Goal: Transaction & Acquisition: Purchase product/service

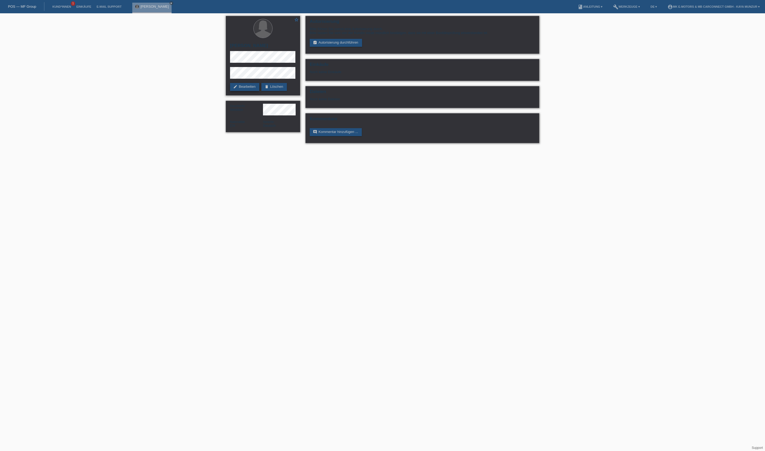
click at [259, 89] on link "edit Bearbeiten" at bounding box center [244, 87] width 29 height 8
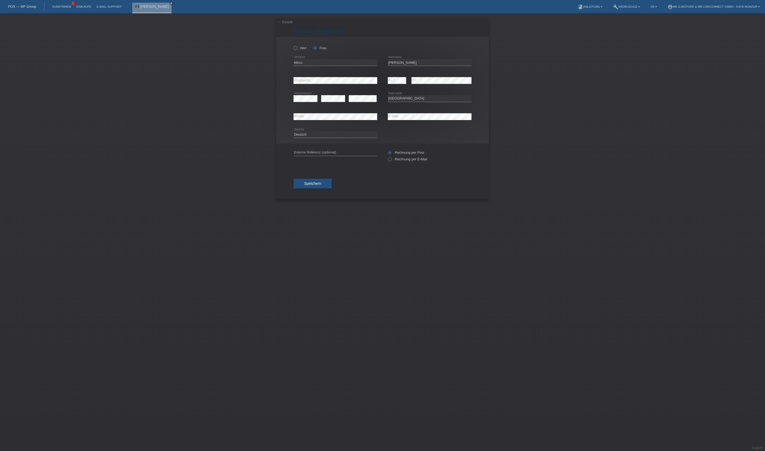
select select "CH"
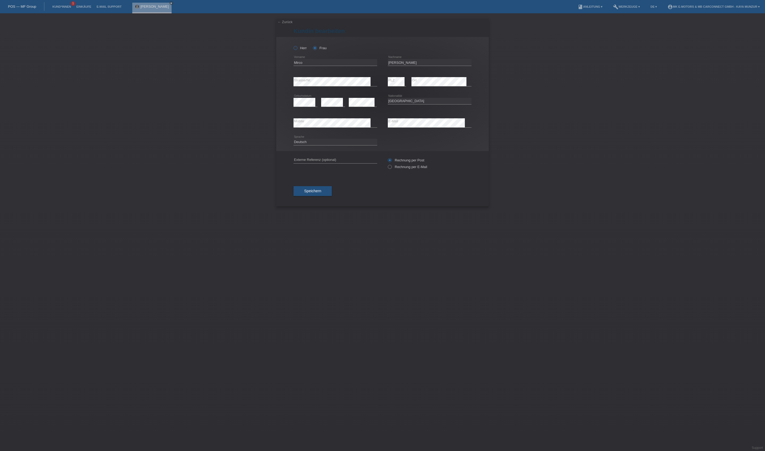
click at [293, 45] on icon at bounding box center [293, 45] width 0 height 0
click at [297, 49] on input "Herr" at bounding box center [295, 47] width 3 height 3
radio input "true"
click at [332, 196] on button "Speichern" at bounding box center [313, 191] width 38 height 10
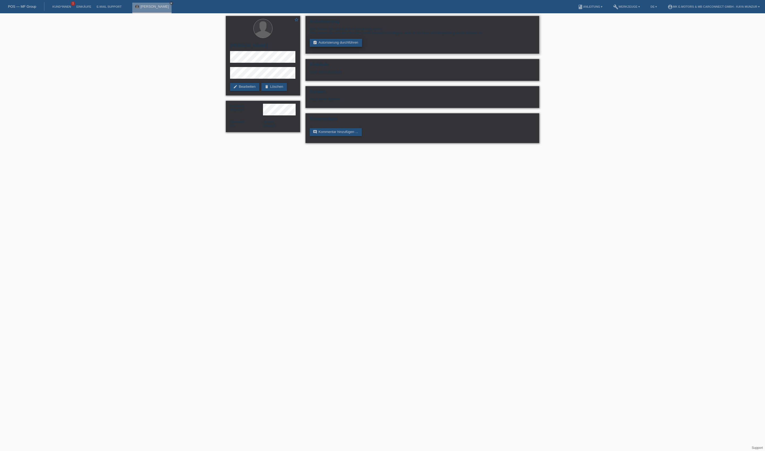
click at [358, 47] on link "assignment_turned_in Autorisierung durchführen" at bounding box center [336, 43] width 52 height 8
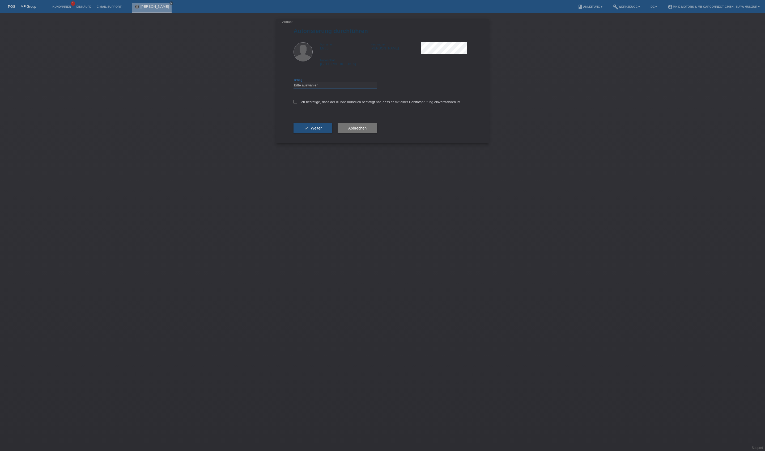
select select "3"
click at [339, 104] on label "Ich bestätige, dass der Kunde mündlich bestätigt hat, dass er mit einer Bonität…" at bounding box center [378, 102] width 168 height 4
click at [297, 103] on input "Ich bestätige, dass der Kunde mündlich bestätigt hat, dass er mit einer Bonität…" at bounding box center [295, 101] width 3 height 3
checkbox input "true"
click at [332, 133] on button "check Weiter" at bounding box center [313, 128] width 39 height 10
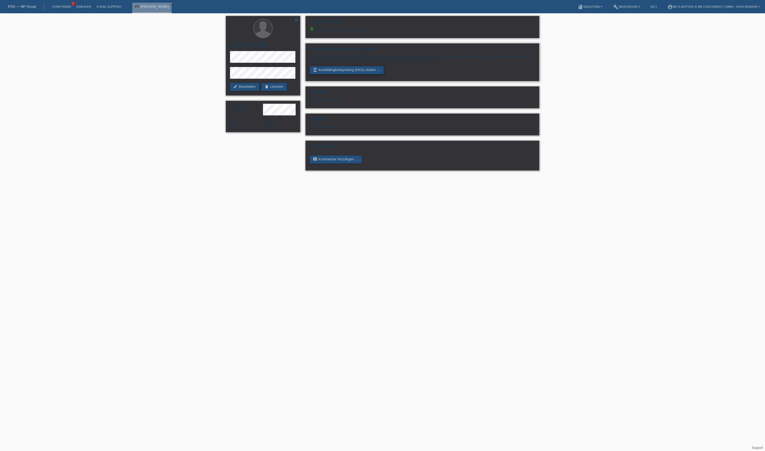
click at [384, 74] on link "perm_device_information Kreditfähigkeitsprüfung (KKG) starten ..." at bounding box center [347, 70] width 74 height 8
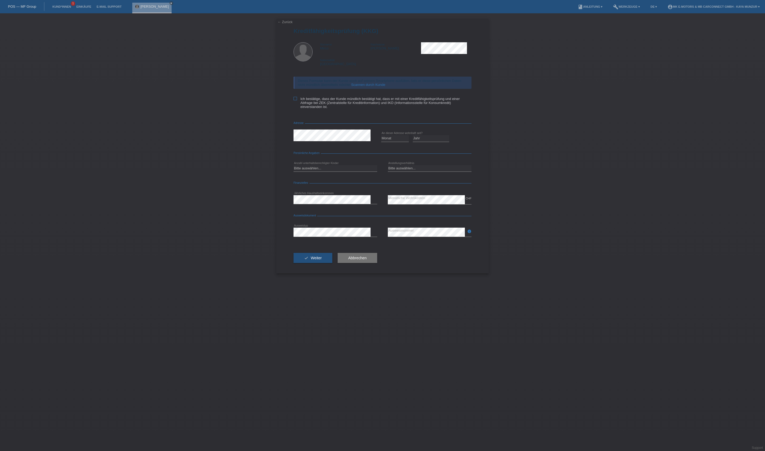
click at [390, 109] on label "Ich bestätige, dass der Kunde mündlich bestätigt hat, dass er mit einer Kreditf…" at bounding box center [383, 103] width 178 height 12
click at [297, 100] on input "Ich bestätige, dass der Kunde mündlich bestätigt hat, dass er mit einer Kreditf…" at bounding box center [295, 98] width 3 height 3
checkbox input "true"
select select "04"
select select "2020"
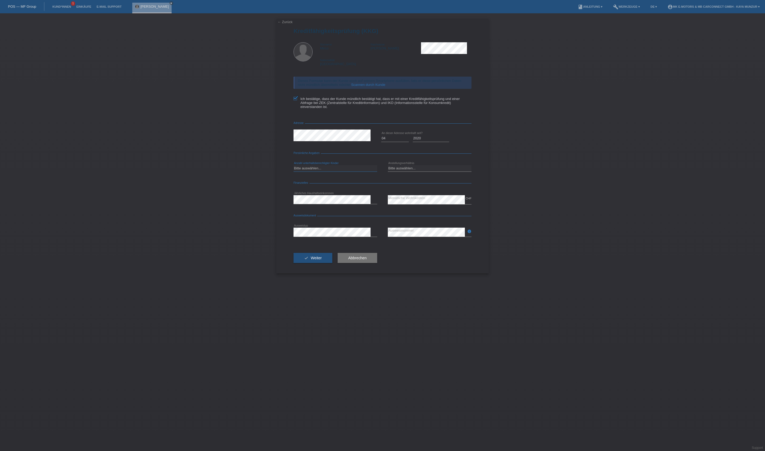
select select "0"
select select "UNLIMITED"
click at [348, 204] on icon at bounding box center [336, 204] width 84 height 0
click at [332, 263] on button "check Weiter" at bounding box center [313, 258] width 39 height 10
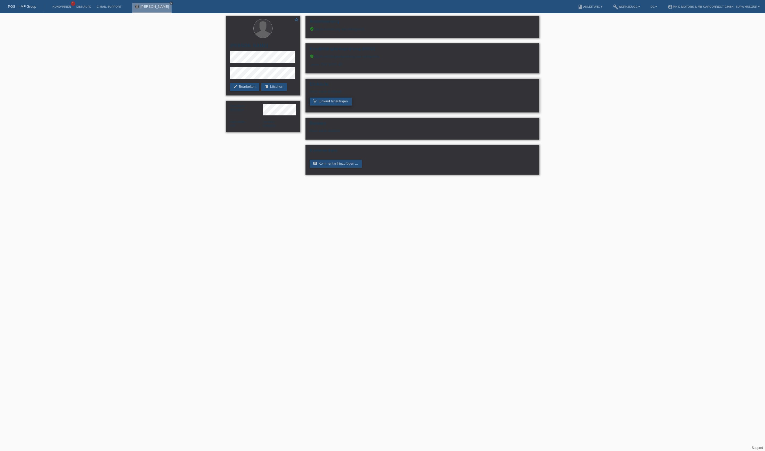
click at [350, 105] on link "add_shopping_cart Einkauf hinzufügen" at bounding box center [331, 102] width 42 height 8
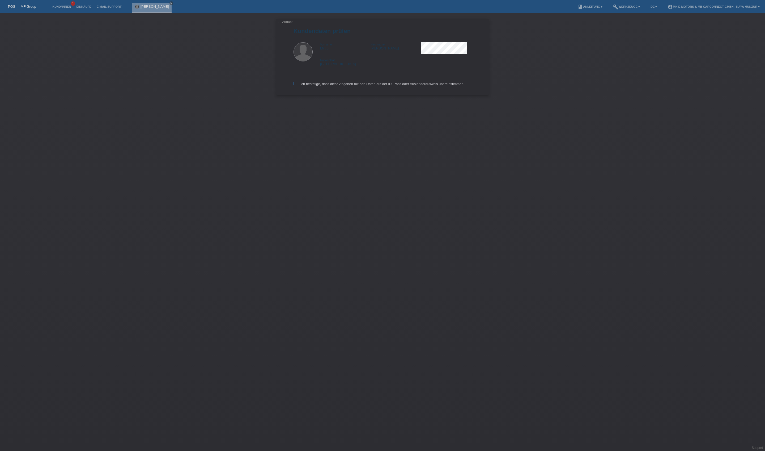
click at [353, 86] on label "Ich bestätige, dass diese Angaben mit den Daten auf der ID, Pass oder Ausländer…" at bounding box center [379, 84] width 171 height 4
click at [297, 85] on input "Ich bestätige, dass diese Angaben mit den Daten auf der ID, Pass oder Ausländer…" at bounding box center [295, 83] width 3 height 3
checkbox input "true"
click at [341, 52] on input "text" at bounding box center [336, 48] width 84 height 7
type input "3290.00"
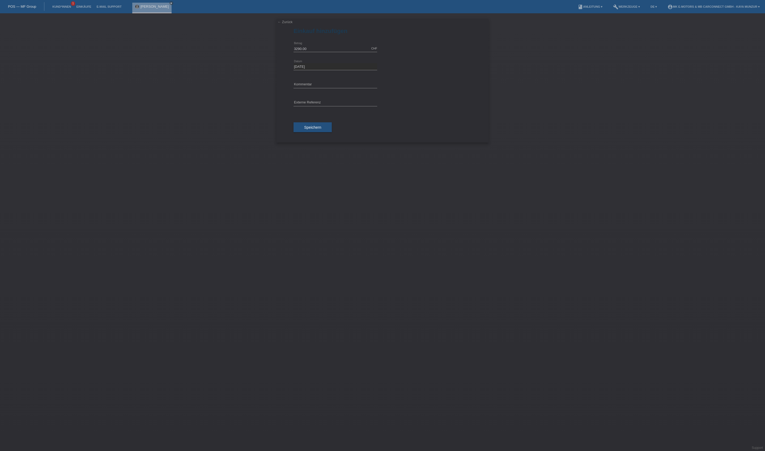
click at [332, 112] on div "error Externe Referenz" at bounding box center [336, 103] width 84 height 18
click at [329, 106] on input "text" at bounding box center [336, 102] width 84 height 7
type input "MK City Go X"
click at [326, 132] on button "Speichern" at bounding box center [313, 127] width 38 height 10
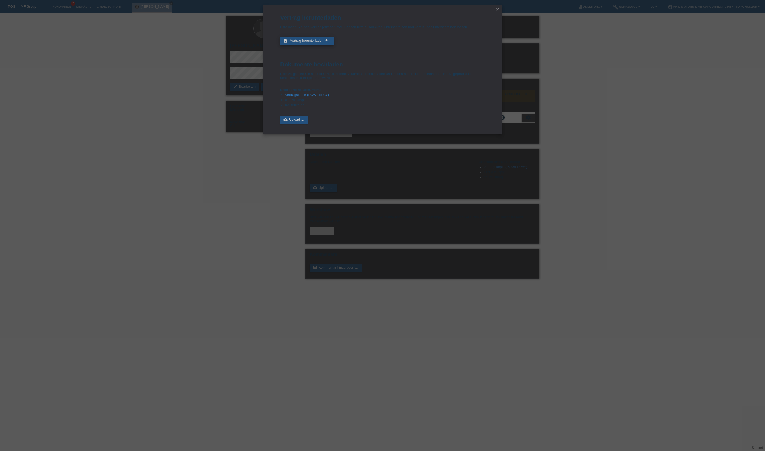
click at [324, 43] on span "Vertrag herunterladen" at bounding box center [306, 41] width 33 height 4
